Goal: Task Accomplishment & Management: Use online tool/utility

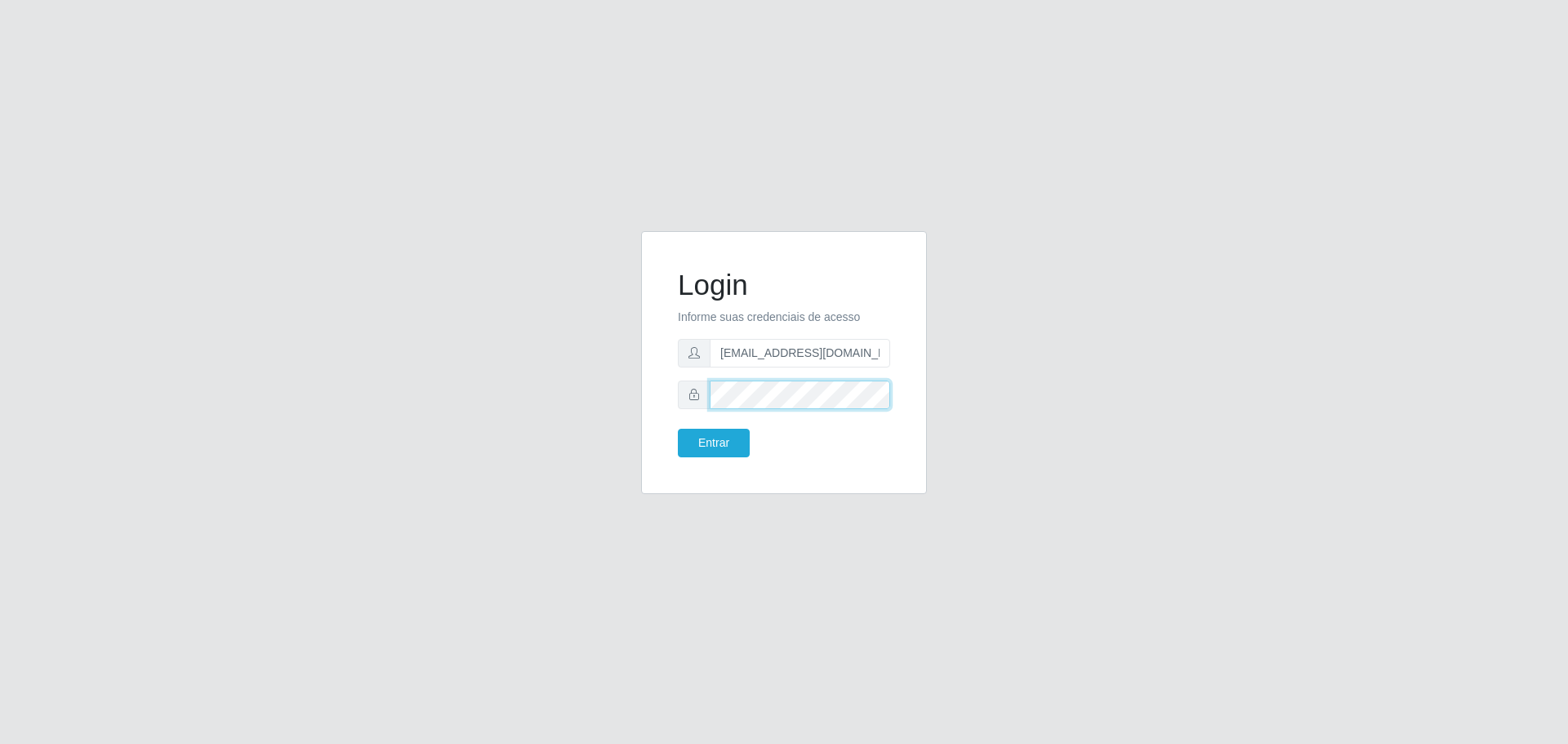
click at [678, 429] on button "Entrar" at bounding box center [713, 443] width 72 height 28
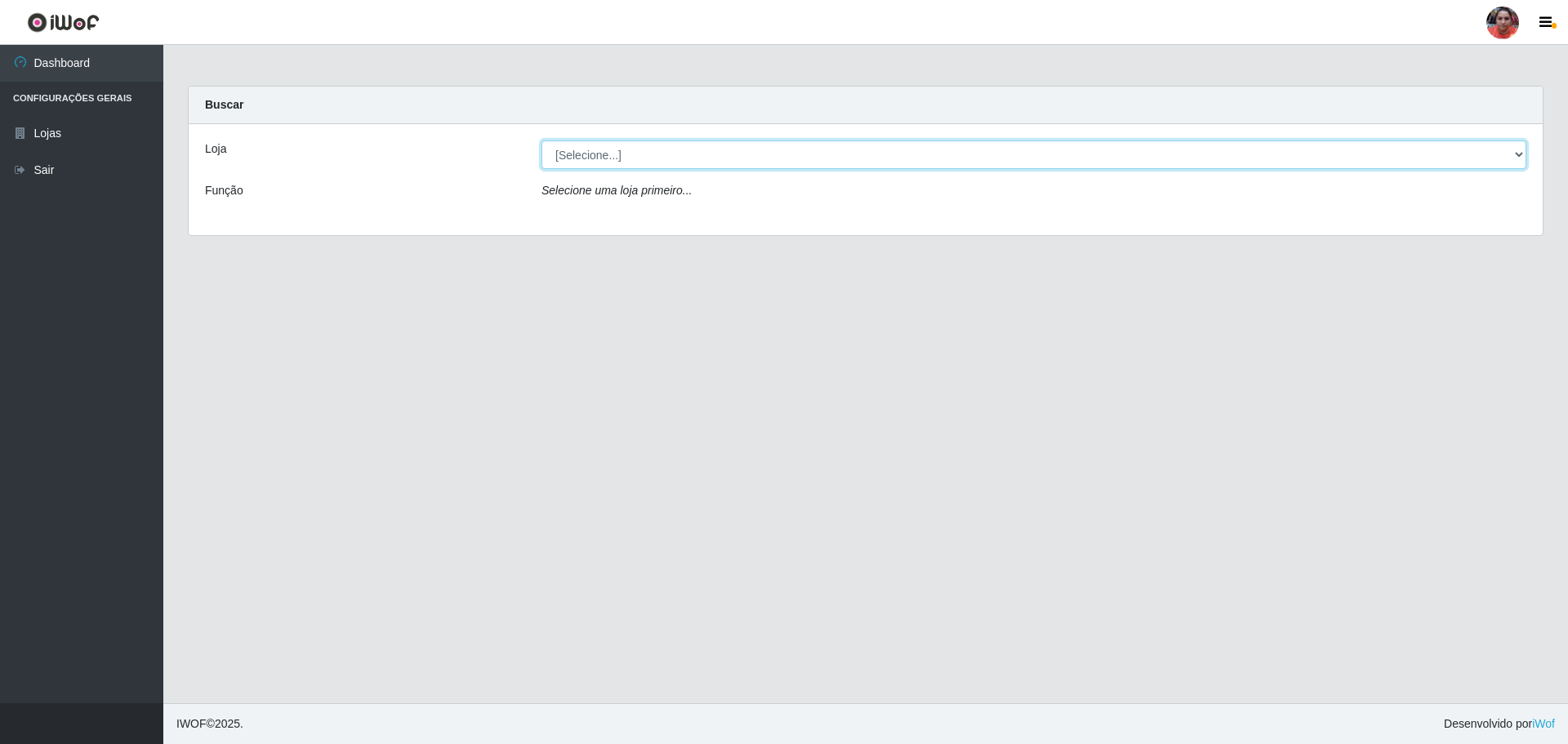
click at [614, 156] on select "[Selecione...] Mar Vermelho - Loja 05" at bounding box center [1033, 154] width 985 height 28
select select "252"
click at [541, 140] on select "[Selecione...] Mar Vermelho - Loja 05" at bounding box center [1033, 154] width 985 height 28
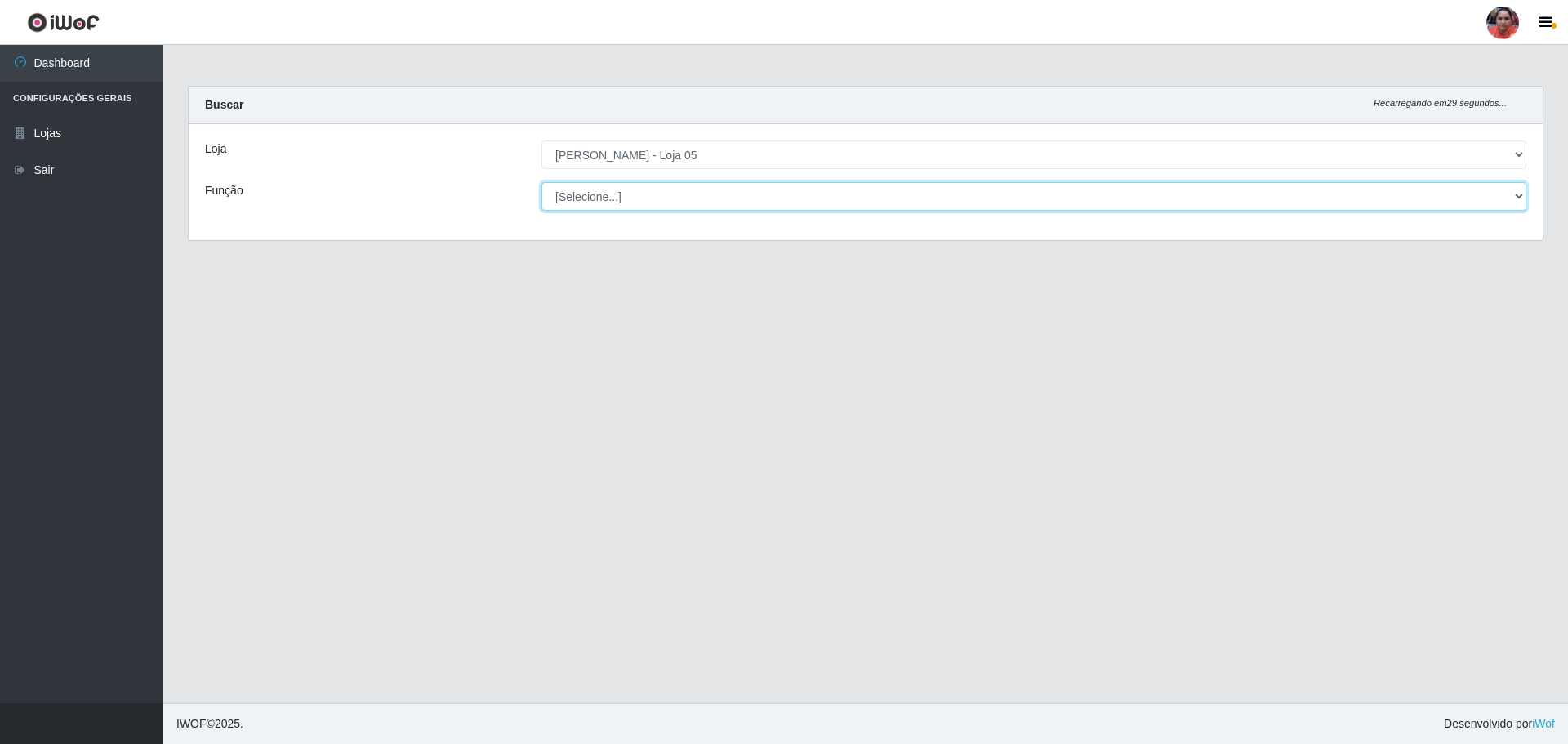
click at [630, 189] on select "[Selecione...] ASG ASG + ASG ++ Auxiliar de Depósito Auxiliar de Depósito + Aux…" at bounding box center [1033, 196] width 985 height 28
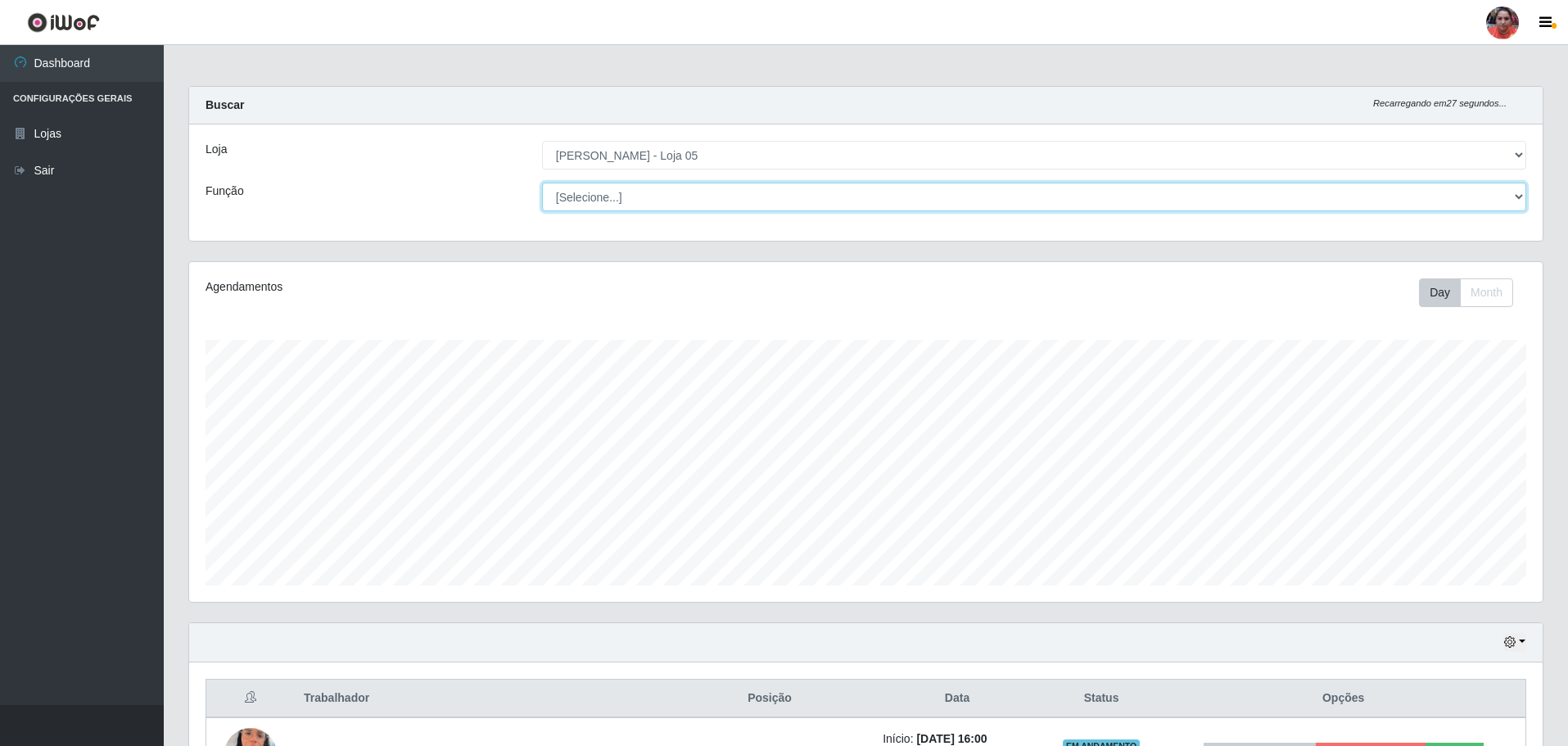
scroll to position [340, 1354]
select select "22"
click at [543, 183] on select "[Selecione...] ASG ASG + ASG ++ Auxiliar de Depósito Auxiliar de Depósito + Aux…" at bounding box center [1035, 197] width 984 height 29
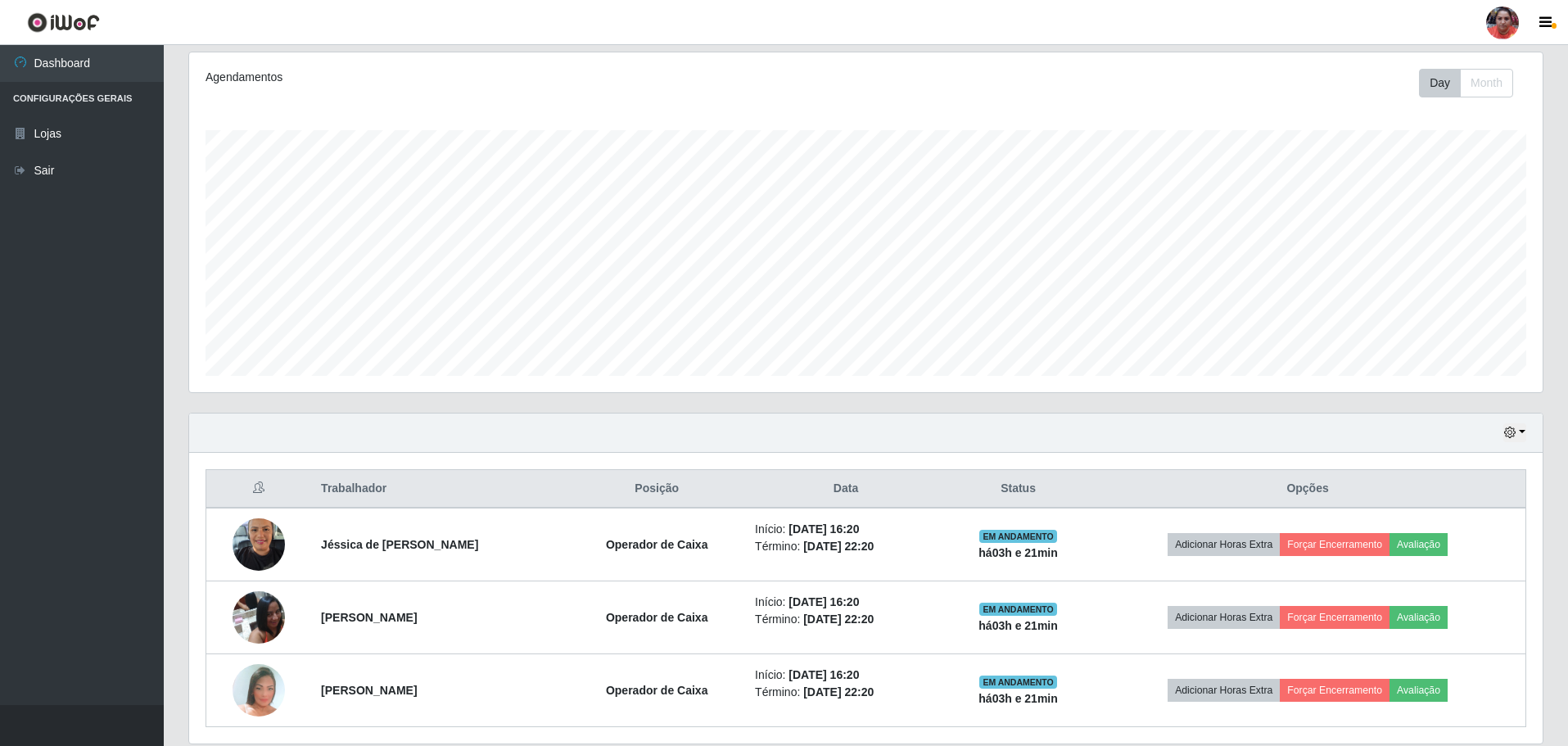
scroll to position [269, 0]
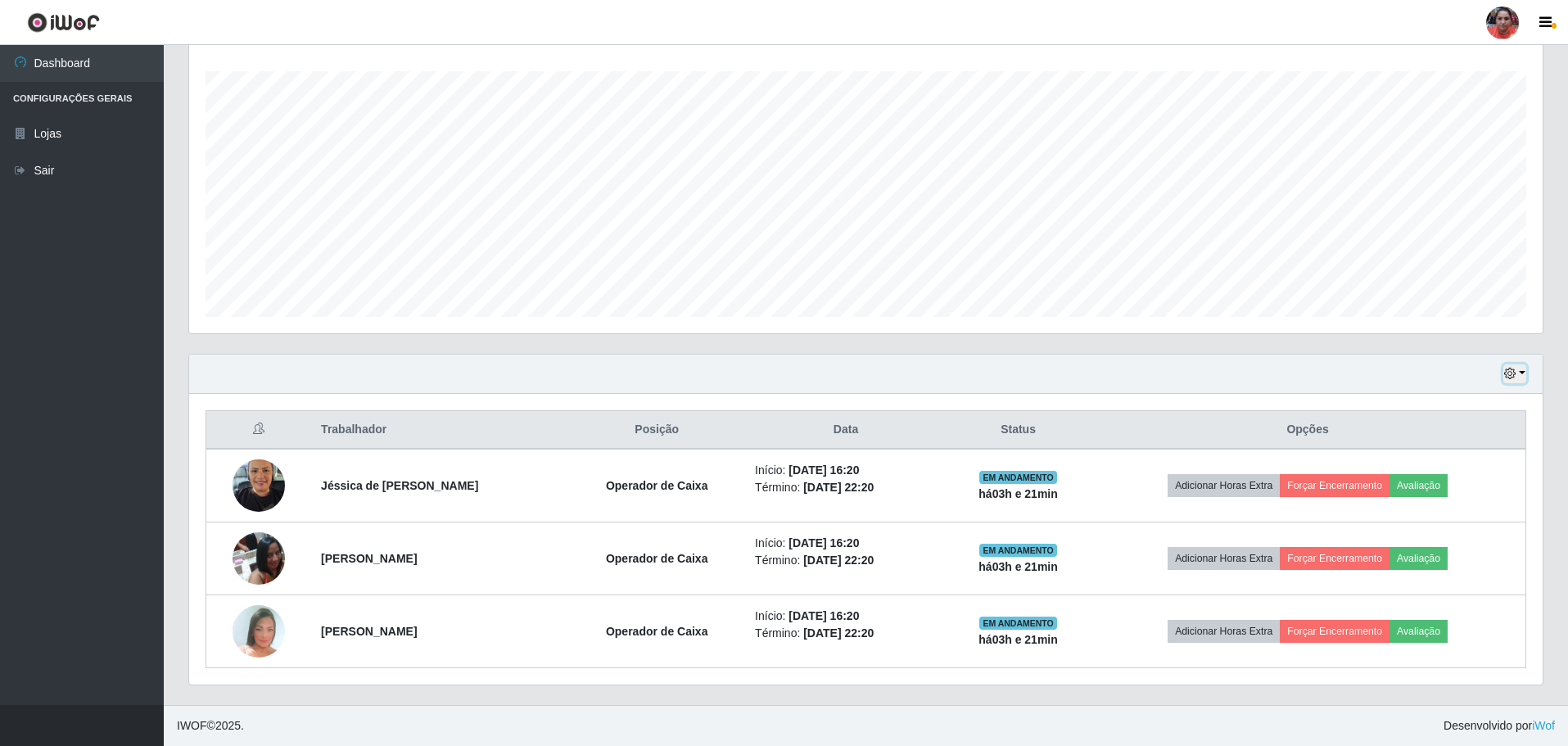
click at [1521, 376] on button "button" at bounding box center [1515, 373] width 23 height 18
click at [1478, 476] on button "3 dias" at bounding box center [1460, 471] width 130 height 34
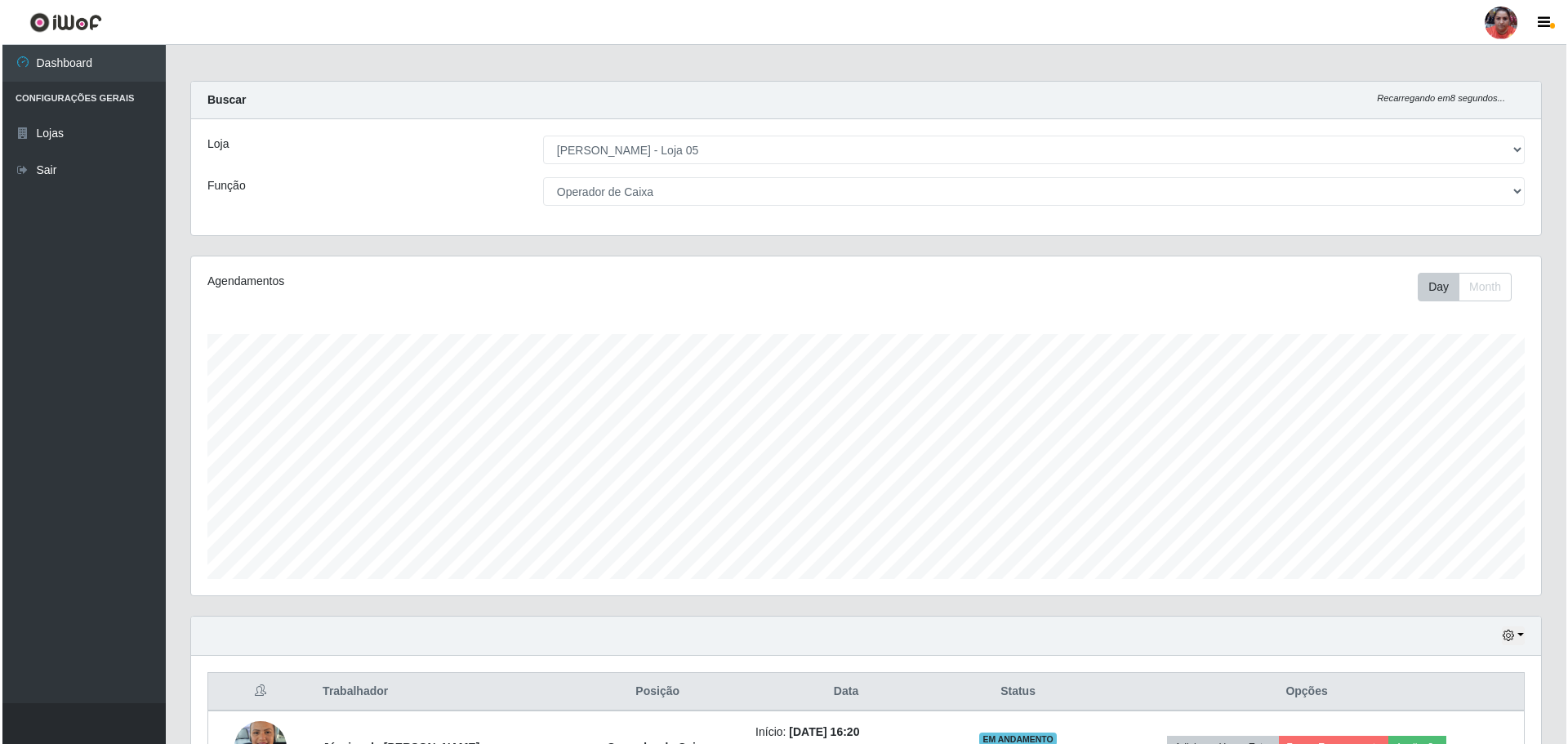
scroll to position [0, 0]
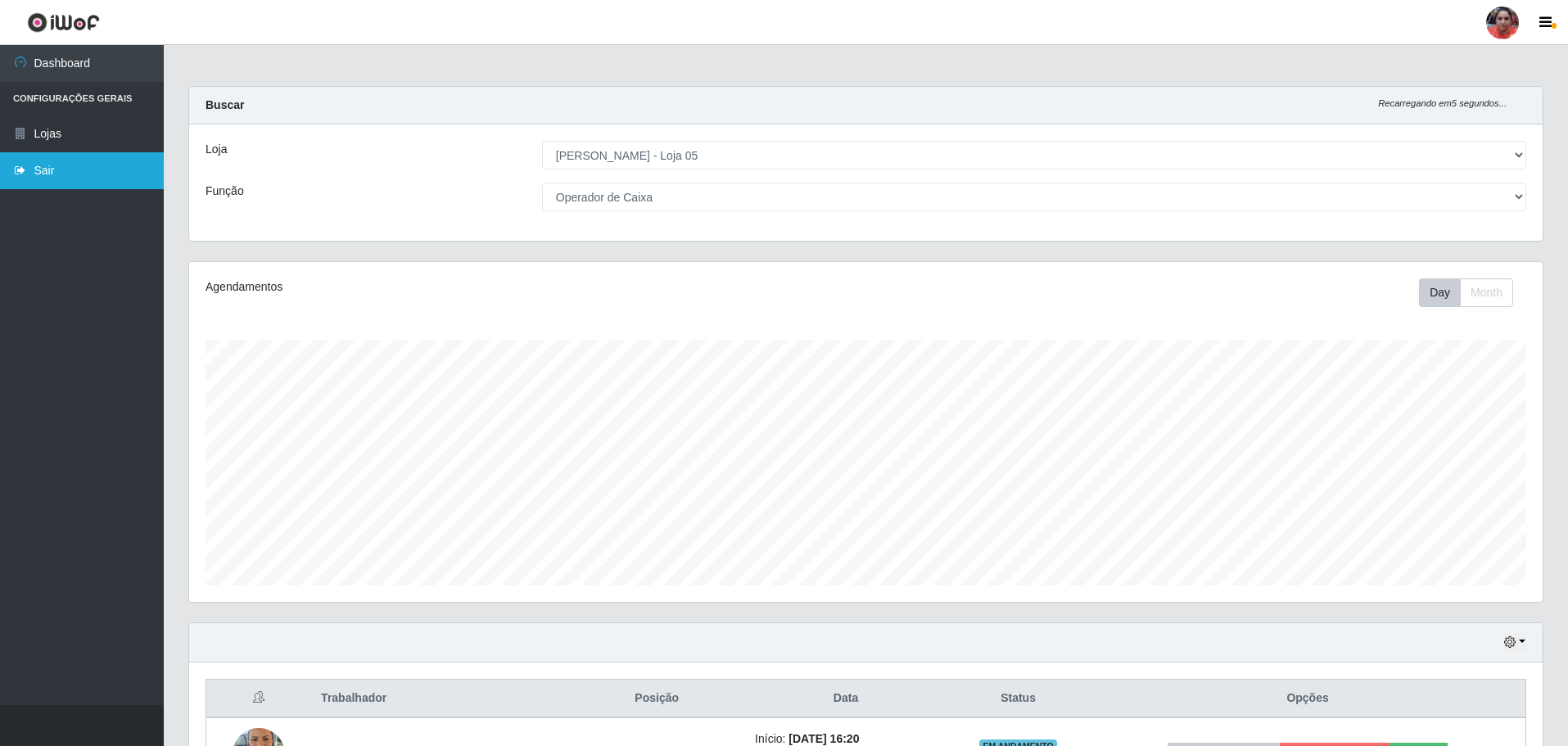
click at [21, 170] on icon at bounding box center [20, 170] width 15 height 11
